Goal: Information Seeking & Learning: Learn about a topic

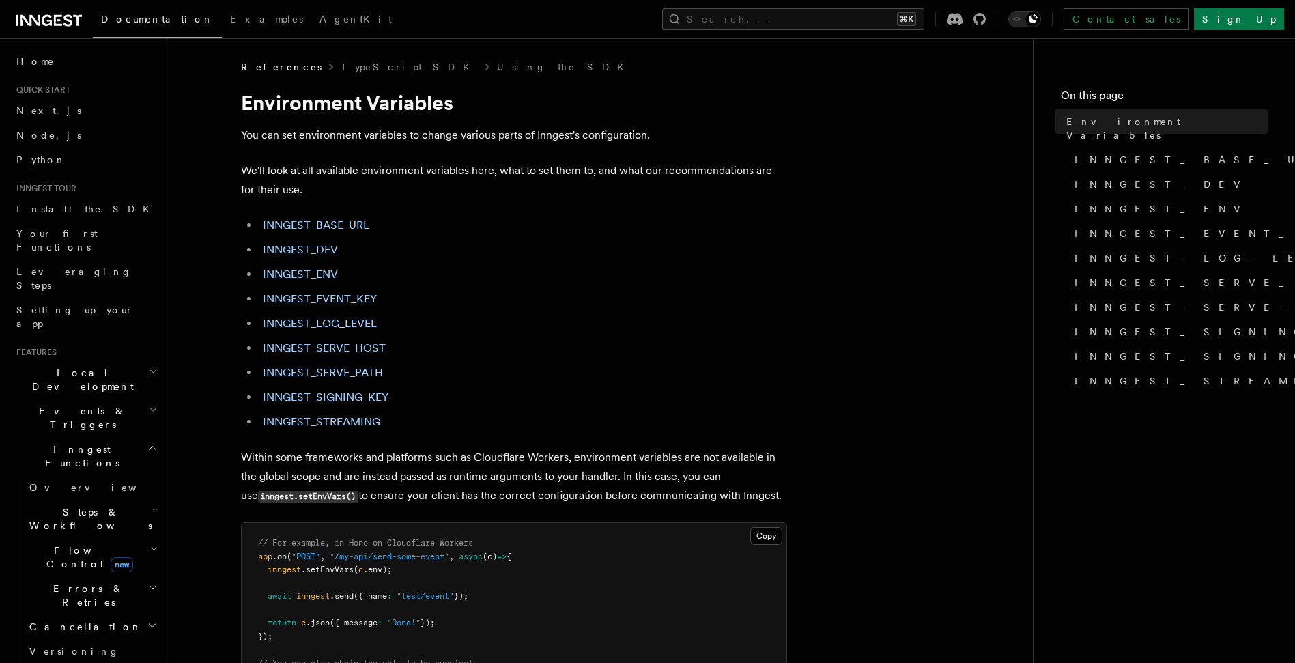
click at [784, 382] on li "INNGEST_SERVE_PATH" at bounding box center [523, 372] width 528 height 19
click at [676, 363] on li "INNGEST_SERVE_PATH" at bounding box center [523, 372] width 528 height 19
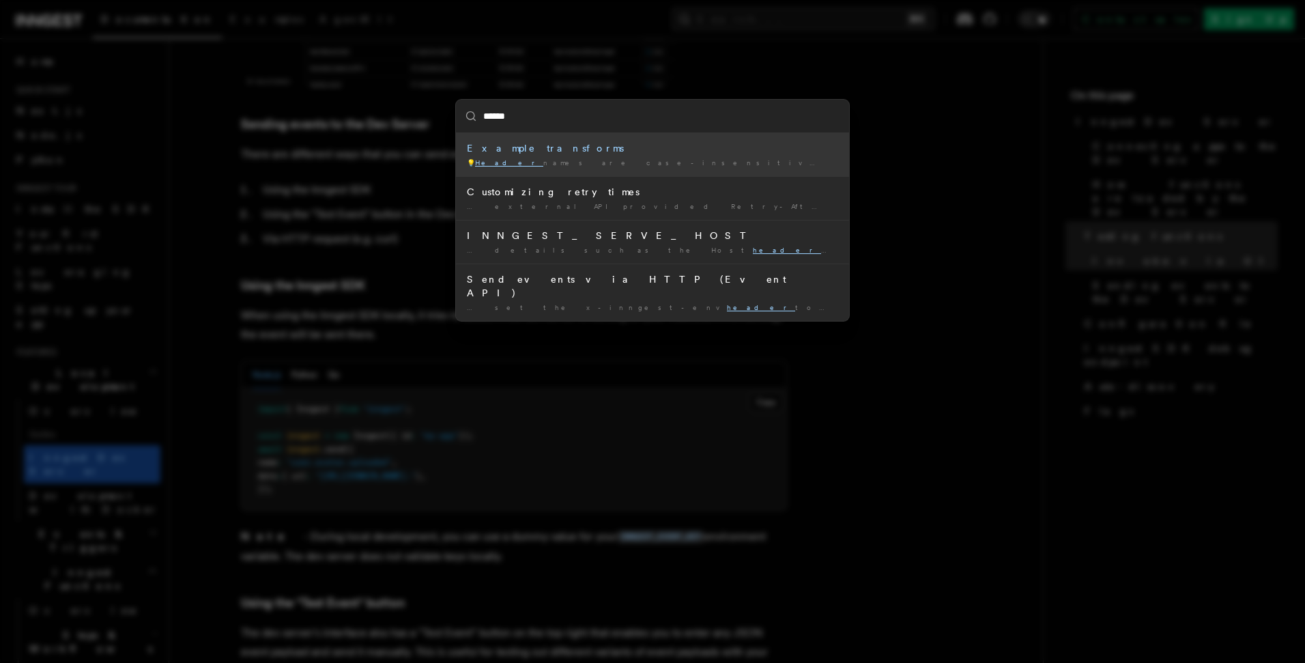
type input "*******"
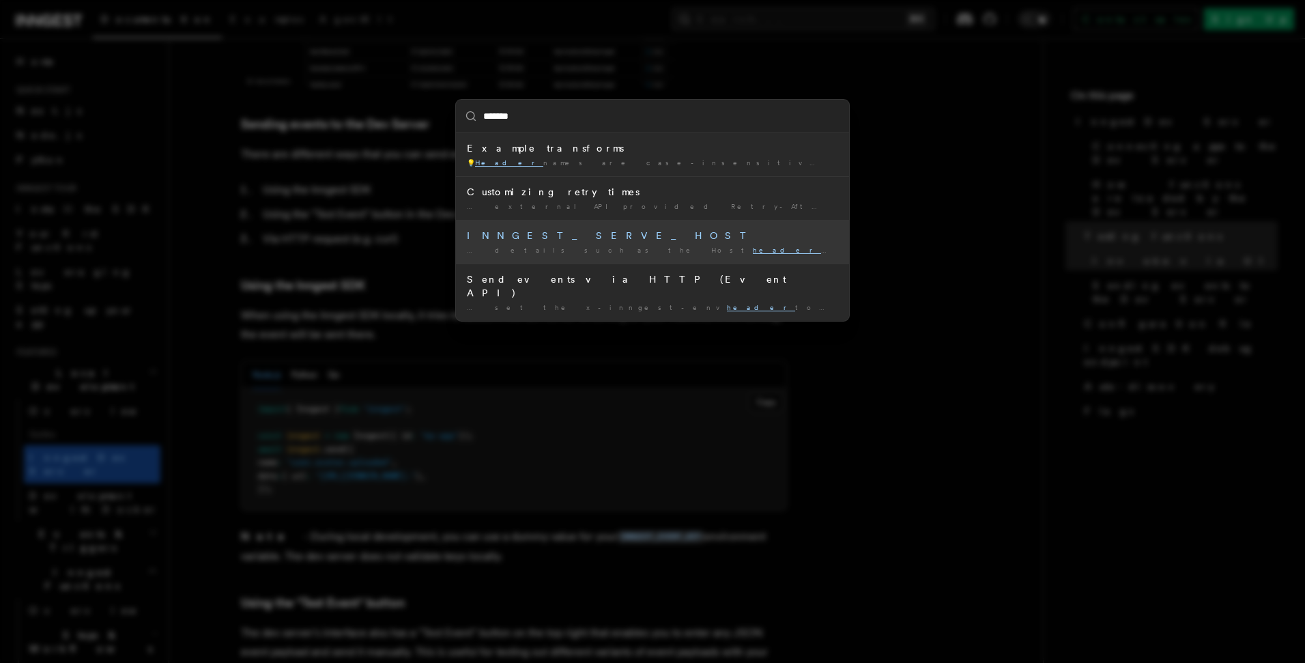
click at [568, 236] on div "INNGEST_SERVE_HOST" at bounding box center [652, 236] width 371 height 14
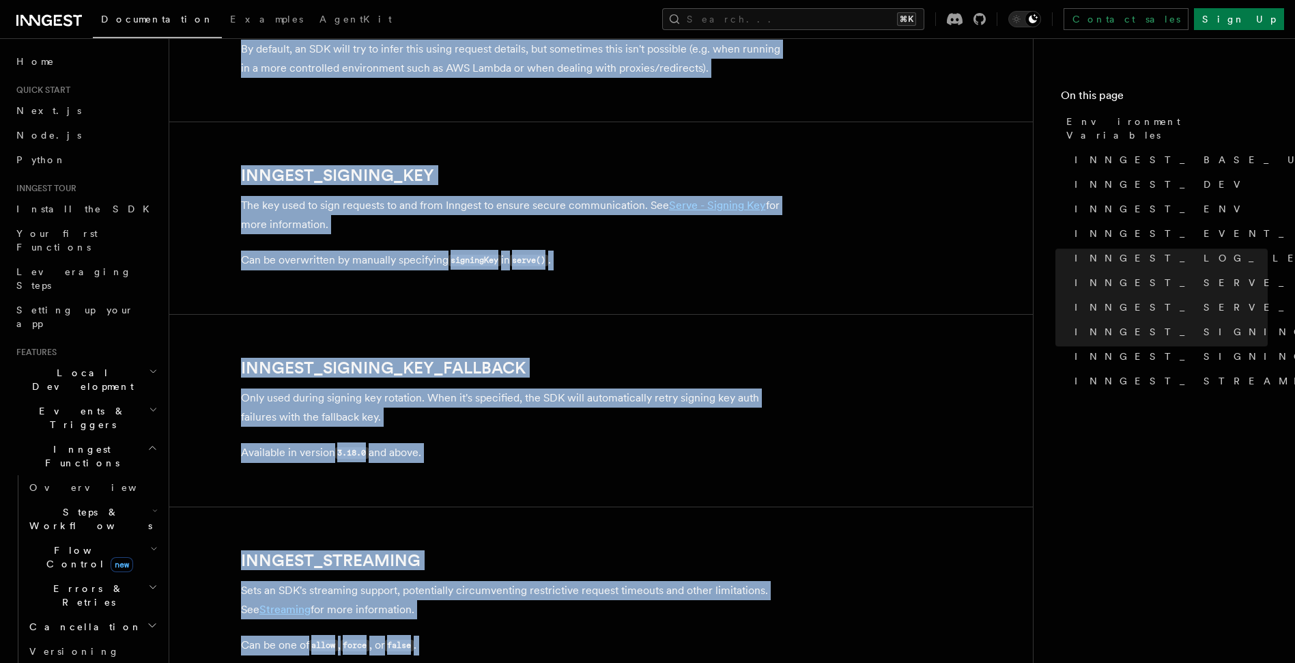
scroll to position [2616, 0]
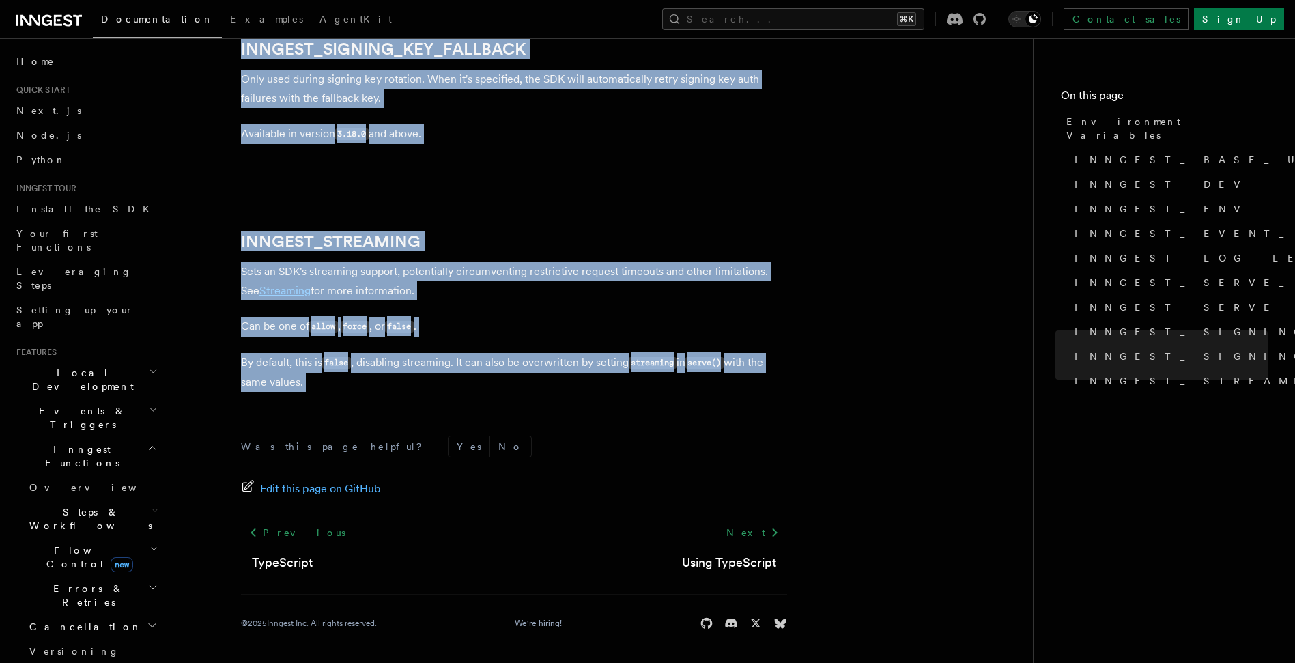
drag, startPoint x: 220, startPoint y: 92, endPoint x: 651, endPoint y: 393, distance: 526.1
copy article "Environment Variables You can set environment variables to change various parts…"
